Goal: Task Accomplishment & Management: Manage account settings

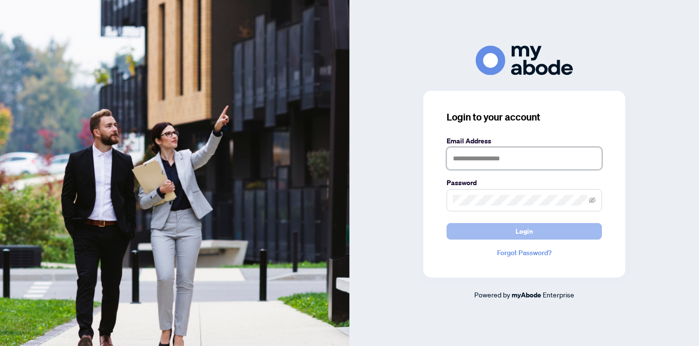
type input "**********"
click at [499, 231] on button "Login" at bounding box center [524, 231] width 155 height 17
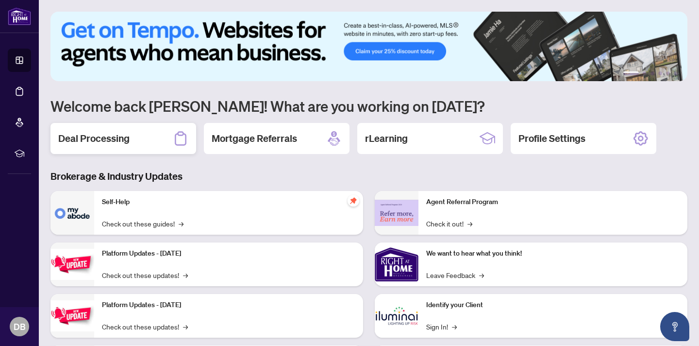
click at [178, 143] on icon at bounding box center [181, 139] width 16 height 16
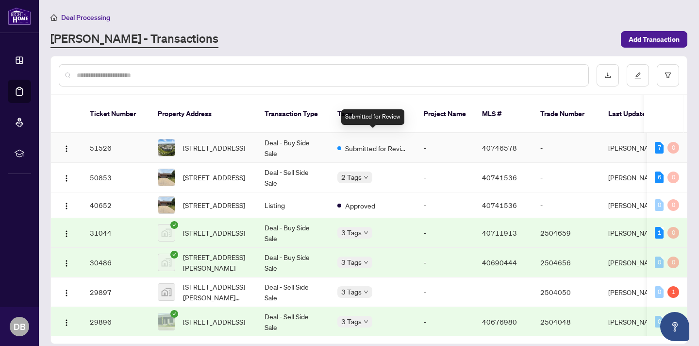
click at [365, 143] on span "Submitted for Review" at bounding box center [376, 148] width 63 height 11
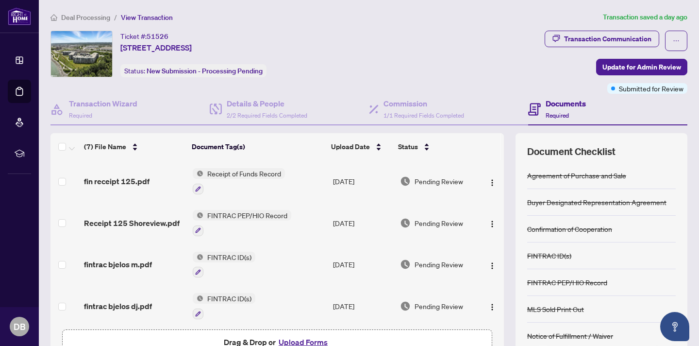
click at [558, 112] on span "Required" at bounding box center [557, 115] width 23 height 7
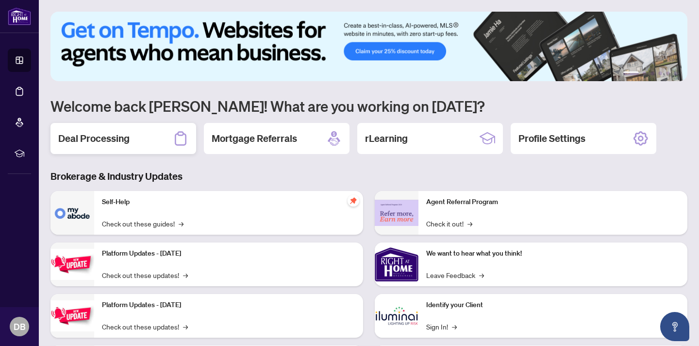
click at [142, 136] on div "Deal Processing" at bounding box center [123, 138] width 146 height 31
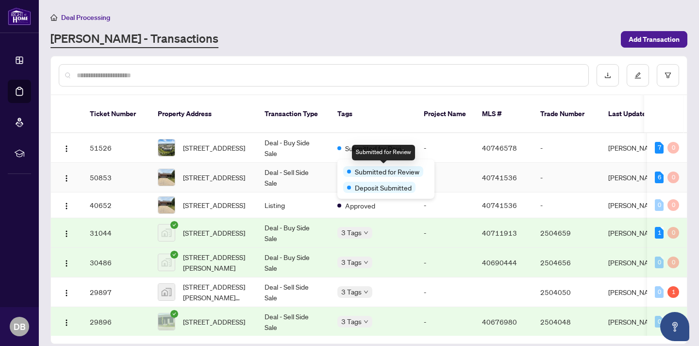
click at [360, 167] on span "Submitted for Review" at bounding box center [387, 171] width 65 height 11
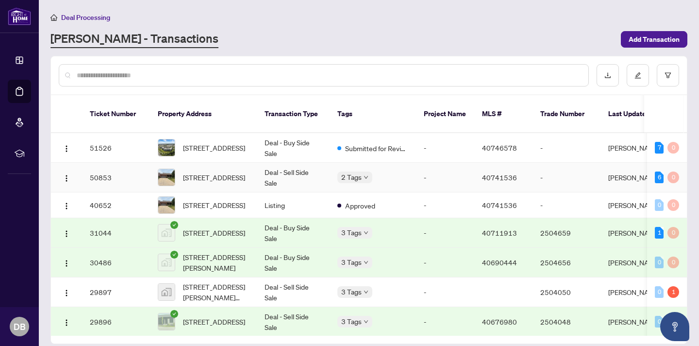
click at [271, 163] on td "Deal - Sell Side Sale" at bounding box center [293, 178] width 73 height 30
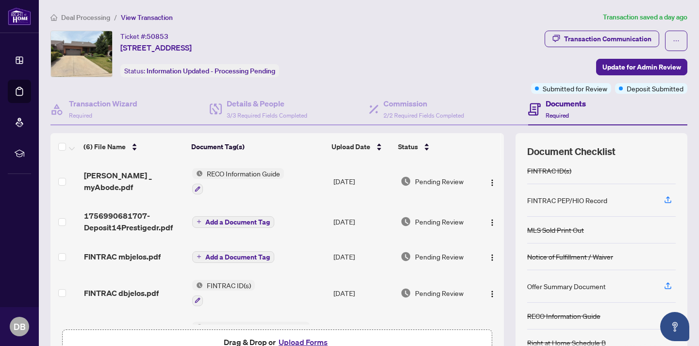
click at [556, 113] on span "Required" at bounding box center [557, 115] width 23 height 7
click at [563, 102] on h4 "Documents" at bounding box center [566, 104] width 40 height 12
click at [557, 112] on span "Required" at bounding box center [557, 115] width 23 height 7
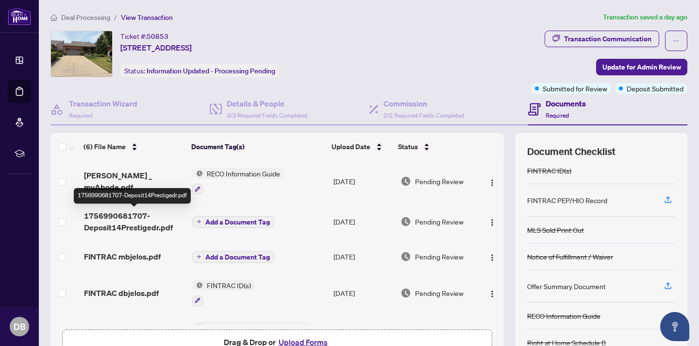
click at [116, 220] on span "1756990681707-Deposit14Prestigedr.pdf" at bounding box center [134, 221] width 100 height 23
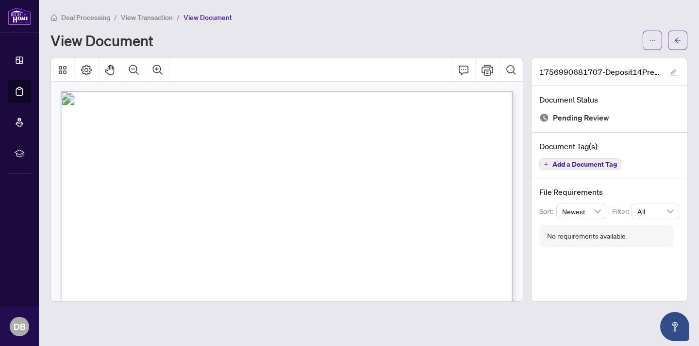
scroll to position [1, 0]
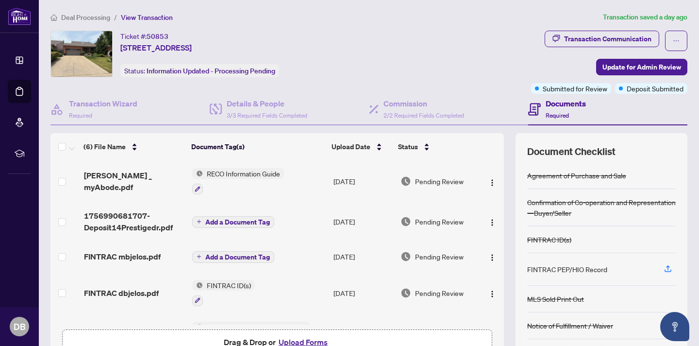
click at [231, 220] on span "Add a Document Tag" at bounding box center [237, 221] width 65 height 7
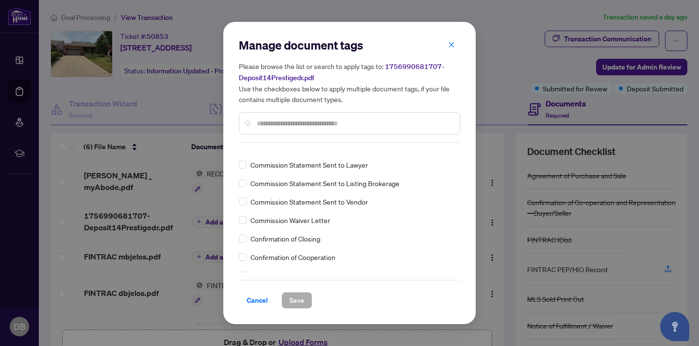
scroll to position [595, 0]
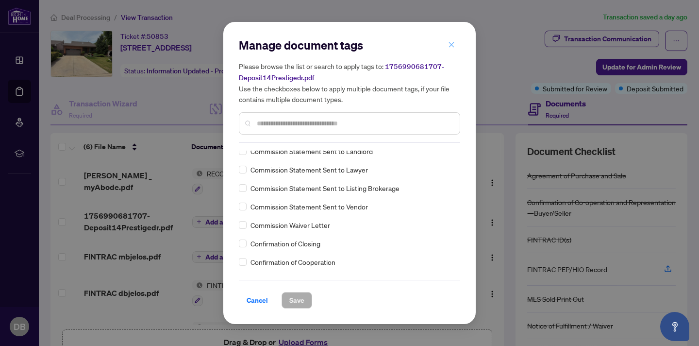
click at [450, 47] on icon "close" at bounding box center [451, 44] width 7 height 7
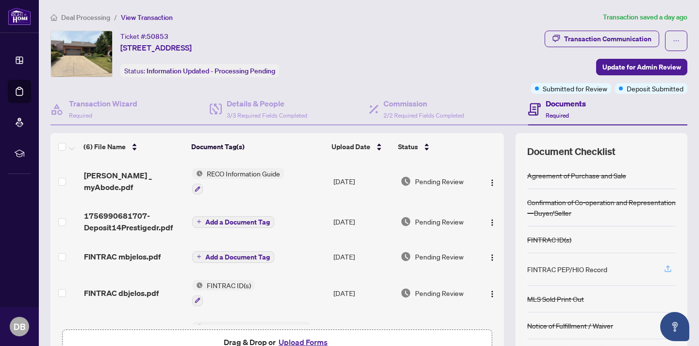
click at [665, 267] on icon "button" at bounding box center [667, 268] width 9 height 9
click at [550, 103] on h4 "Documents" at bounding box center [566, 104] width 40 height 12
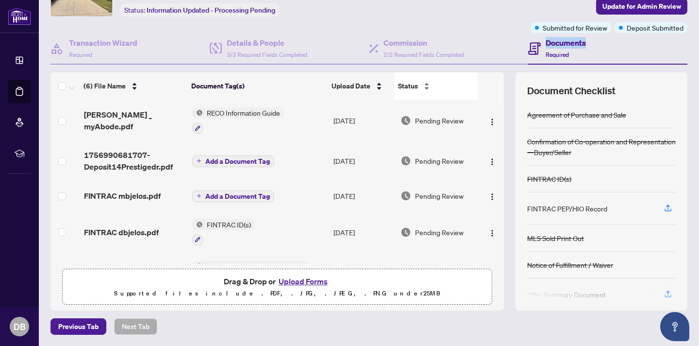
scroll to position [0, 0]
